Goal: Information Seeking & Learning: Learn about a topic

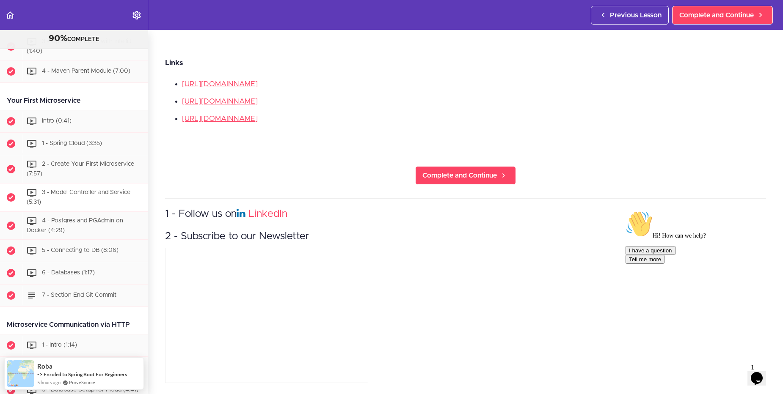
scroll to position [305, 0]
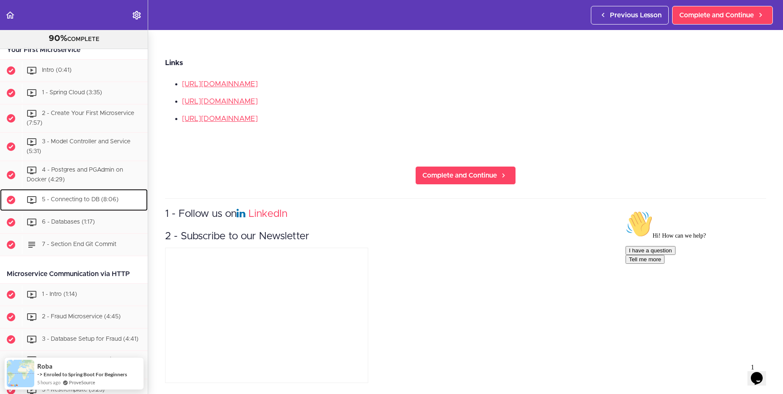
click at [104, 197] on span "5 - Connecting to DB (8:06)" at bounding box center [80, 200] width 77 height 6
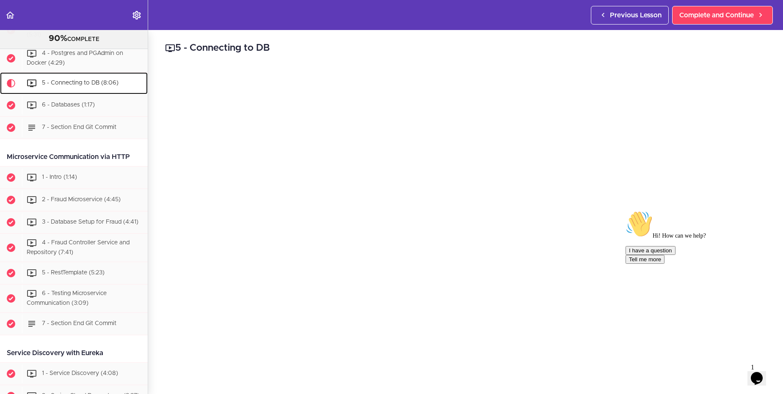
scroll to position [432, 0]
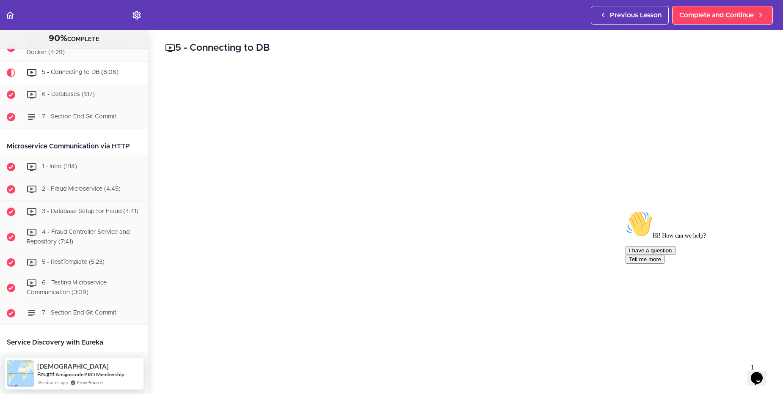
click at [758, 380] on button "Opens Chat This icon Opens the chat window." at bounding box center [756, 379] width 19 height 14
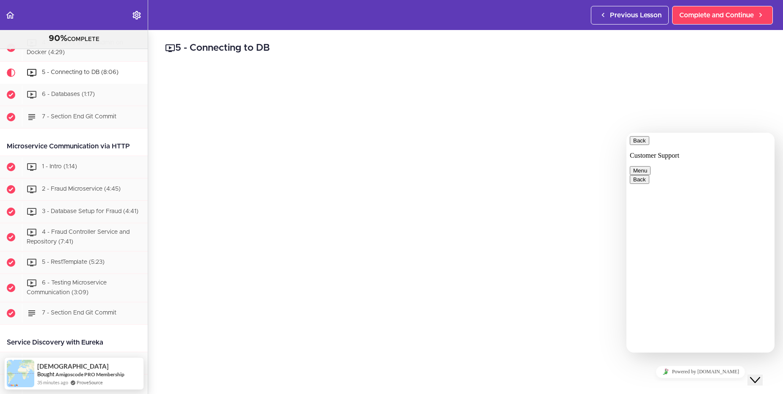
click at [644, 145] on button "Back" at bounding box center [639, 140] width 19 height 9
drag, startPoint x: 756, startPoint y: 137, endPoint x: 1392, endPoint y: 262, distance: 648.3
click at [756, 136] on div at bounding box center [700, 136] width 141 height 0
click at [768, 127] on div "5 - Connecting to DB yaml server: port: 8080 spring: application: name: custome…" at bounding box center [465, 212] width 635 height 364
drag, startPoint x: 757, startPoint y: 375, endPoint x: 777, endPoint y: 387, distance: 24.1
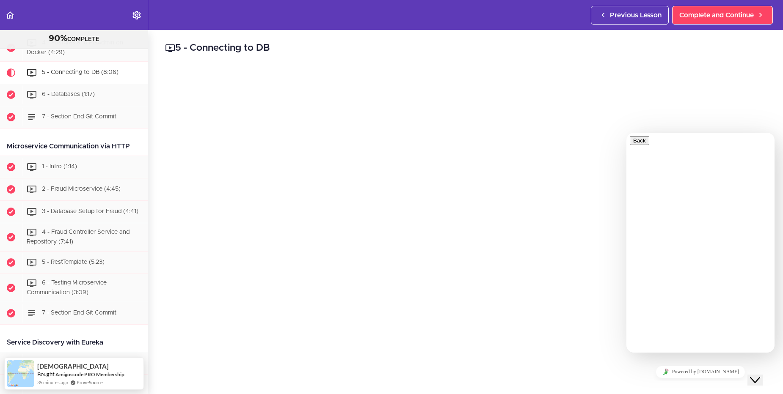
click at [757, 375] on icon "Close Chat This icon closes the chat window." at bounding box center [755, 380] width 10 height 10
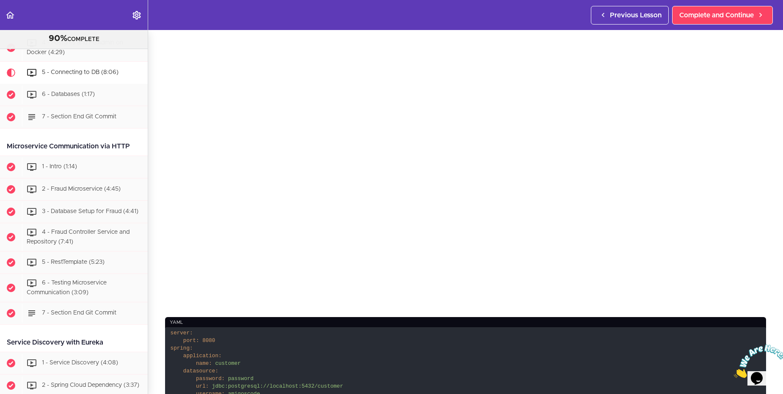
scroll to position [0, 0]
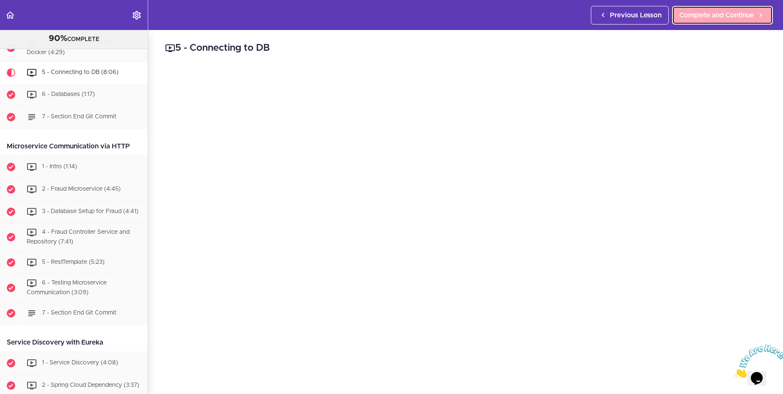
click at [709, 19] on span "Complete and Continue" at bounding box center [716, 15] width 74 height 10
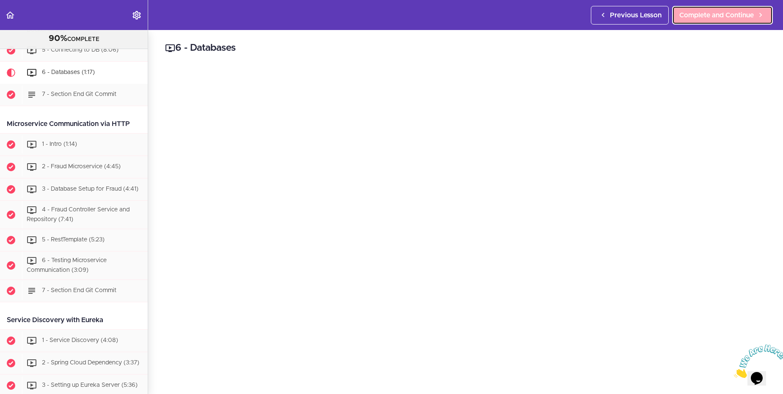
click at [758, 13] on icon at bounding box center [760, 15] width 10 height 9
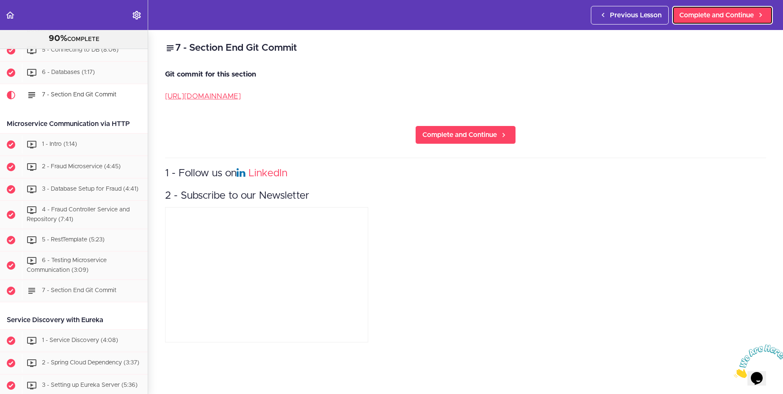
scroll to position [477, 0]
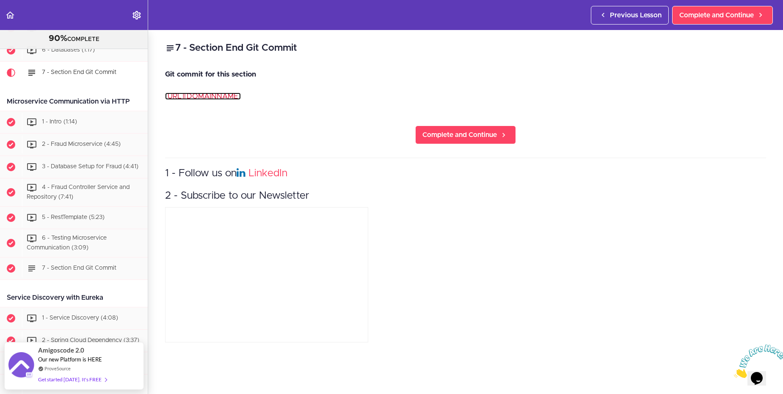
click at [241, 94] on link "[URL][DOMAIN_NAME]" at bounding box center [203, 96] width 76 height 7
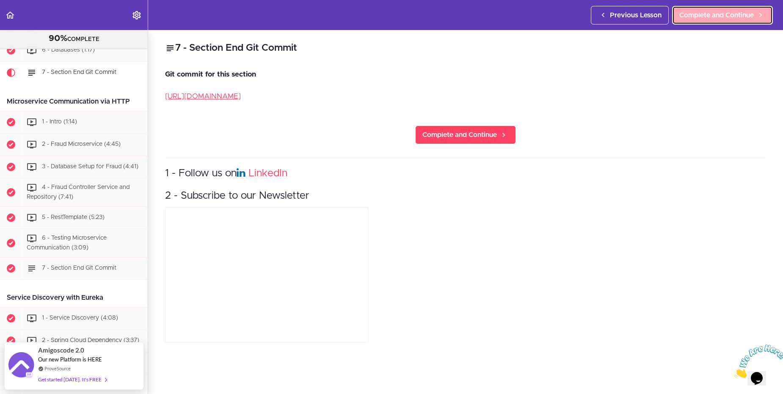
click at [716, 17] on span "Complete and Continue" at bounding box center [716, 15] width 74 height 10
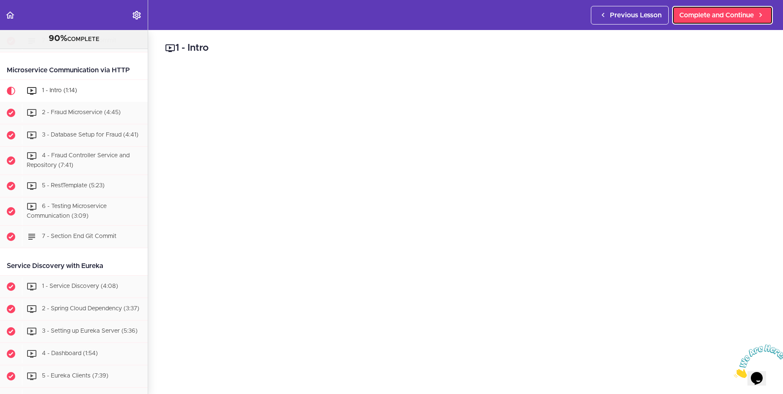
scroll to position [527, 0]
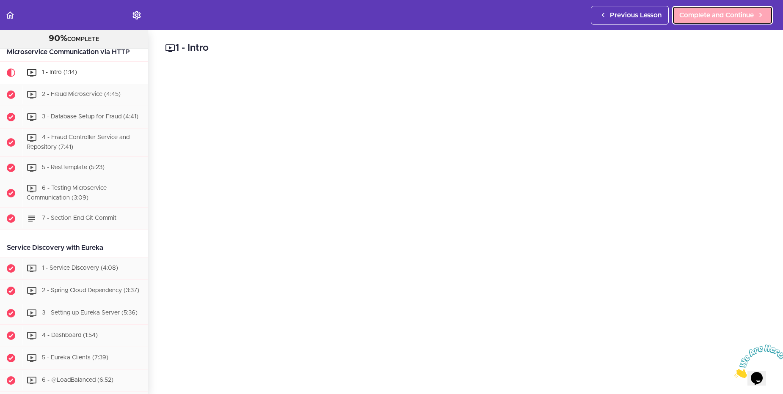
click at [718, 20] on span "Complete and Continue" at bounding box center [716, 15] width 74 height 10
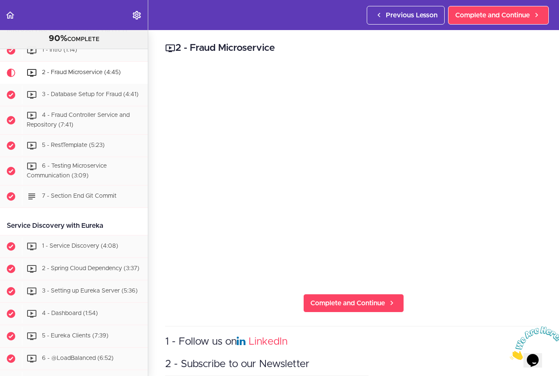
click at [268, 364] on h3 "2 - Subscribe to our Newsletter" at bounding box center [353, 364] width 377 height 14
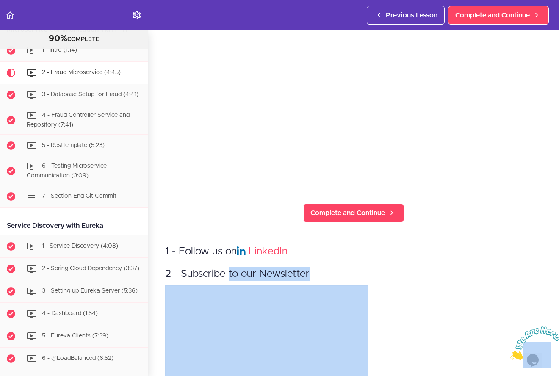
scroll to position [149, 0]
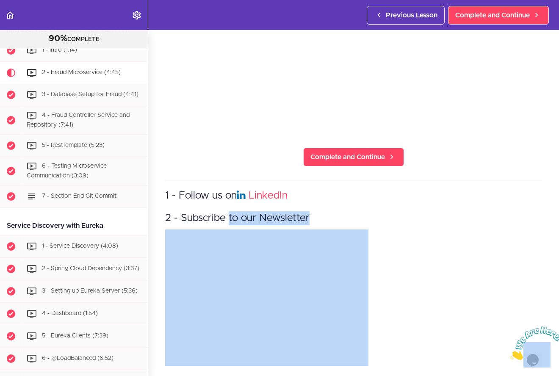
drag, startPoint x: 228, startPoint y: 364, endPoint x: 227, endPoint y: 377, distance: 12.3
click at [227, 377] on html "Autoplay Autocomplete Previous Lesson Complete and Continue Microservices and D…" at bounding box center [279, 192] width 559 height 384
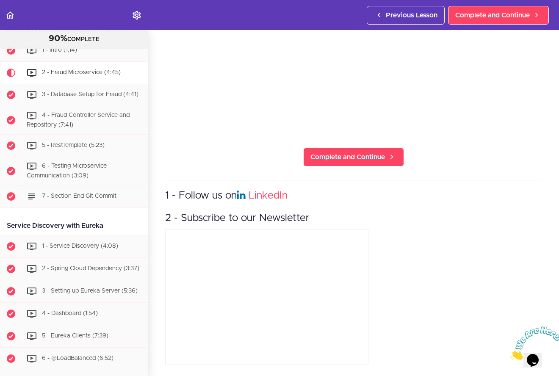
click at [476, 180] on div "1 - Follow us on LinkedIn 2 - Subscribe to our Newsletter" at bounding box center [353, 273] width 377 height 187
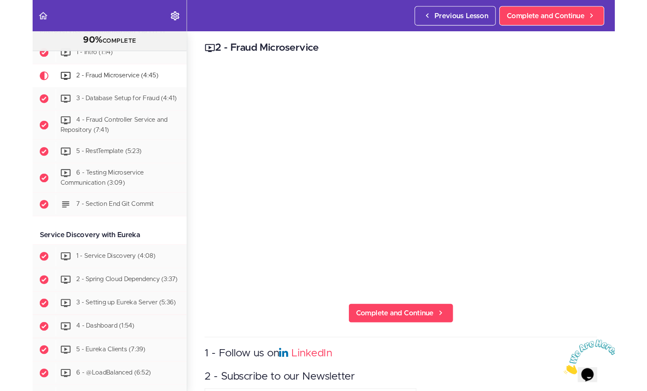
scroll to position [0, 0]
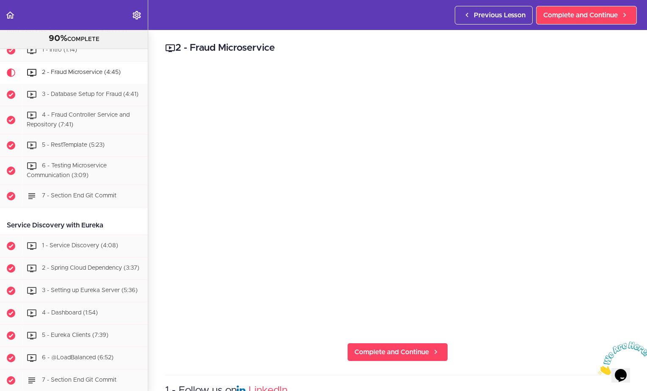
click at [444, 51] on h2 "2 - Fraud Microservice" at bounding box center [397, 48] width 465 height 14
